Goal: Browse casually: Explore the website without a specific task or goal

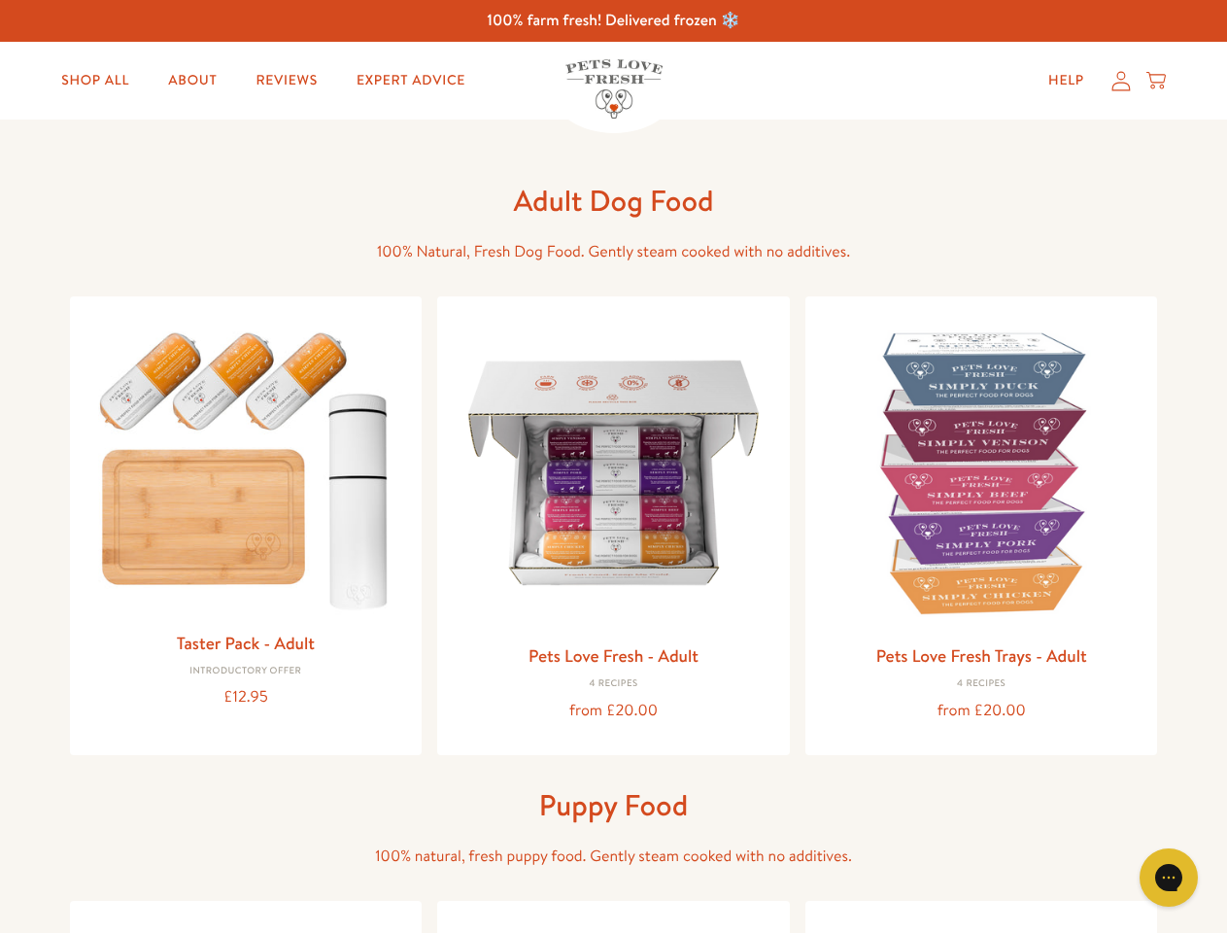
click at [1169, 877] on icon "Gorgias live chat" at bounding box center [1168, 877] width 18 height 18
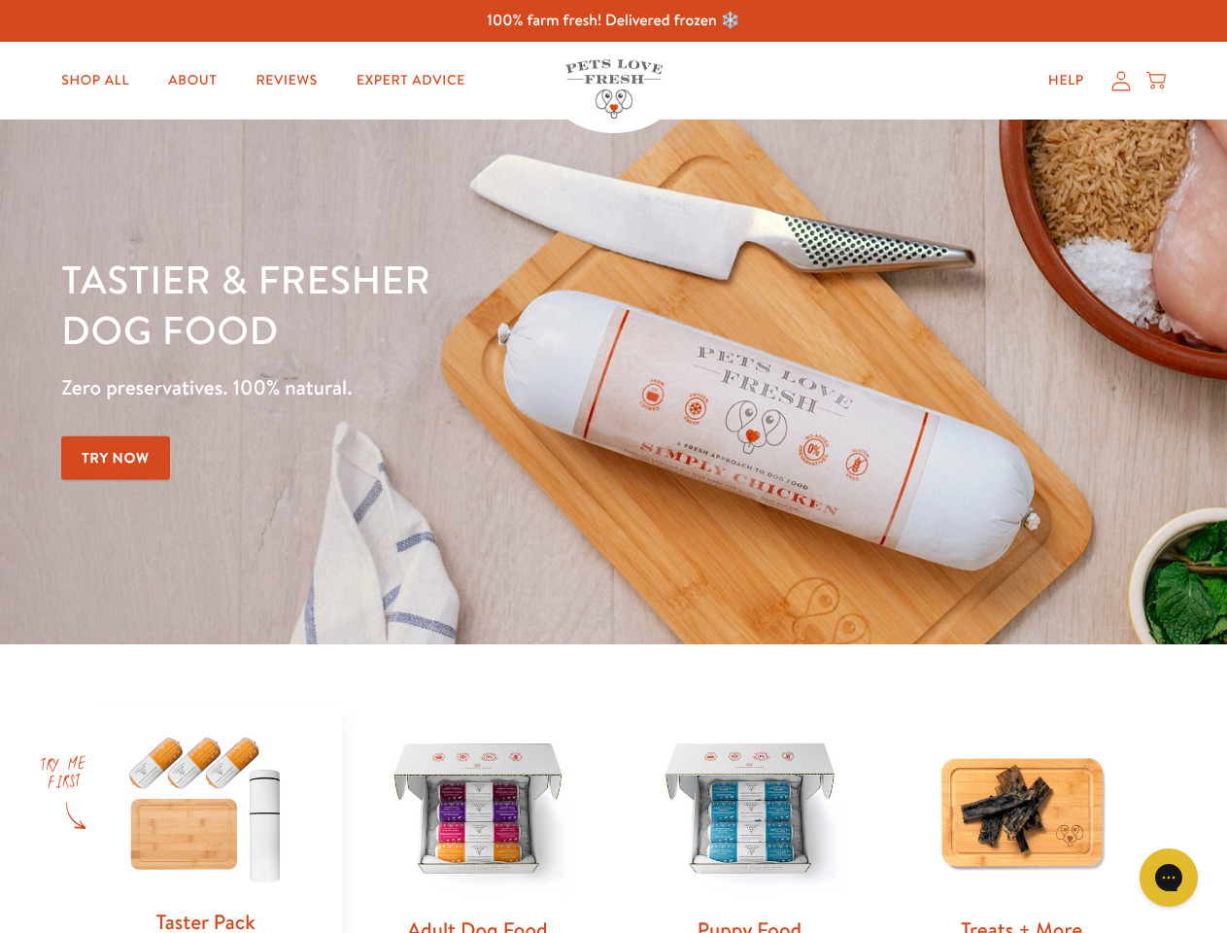
click at [613, 466] on div "Tastier & fresher dog food Zero preservatives. 100% natural. Try Now" at bounding box center [429, 382] width 736 height 257
click at [1169, 877] on icon "Gorgias live chat" at bounding box center [1168, 877] width 18 height 18
